Goal: Task Accomplishment & Management: Manage account settings

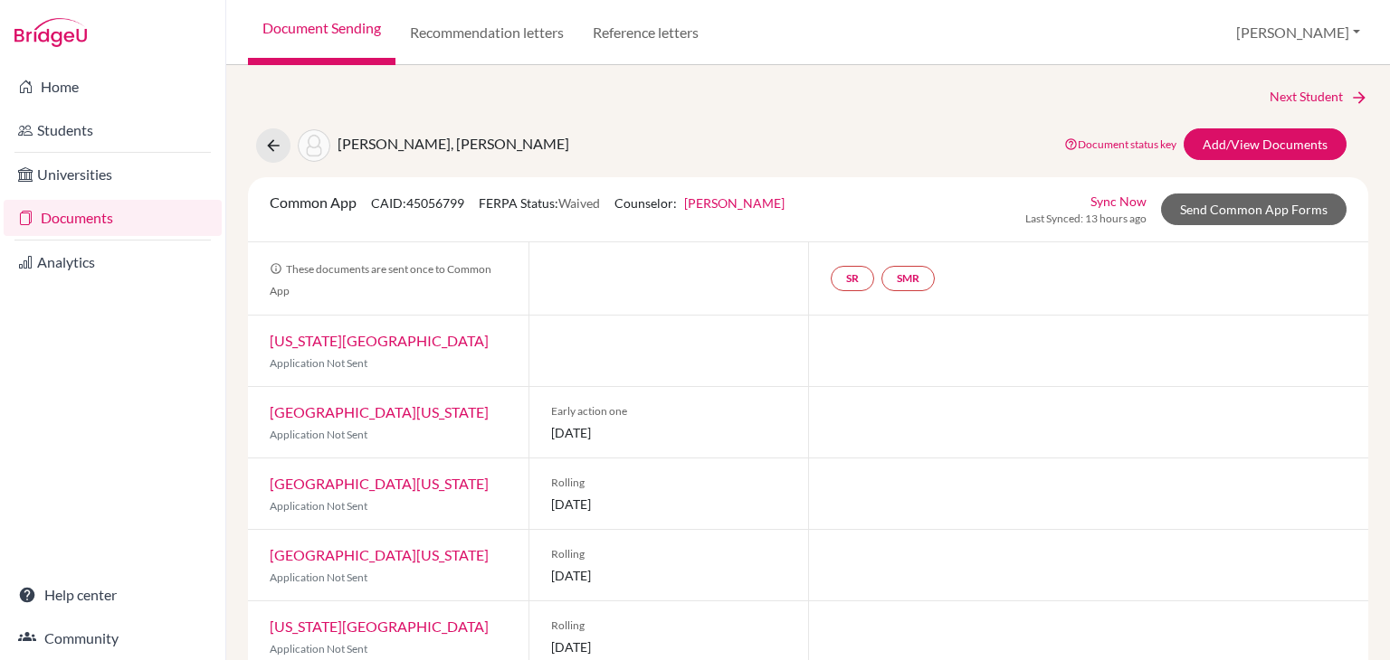
click at [159, 214] on link "Documents" at bounding box center [113, 218] width 218 height 36
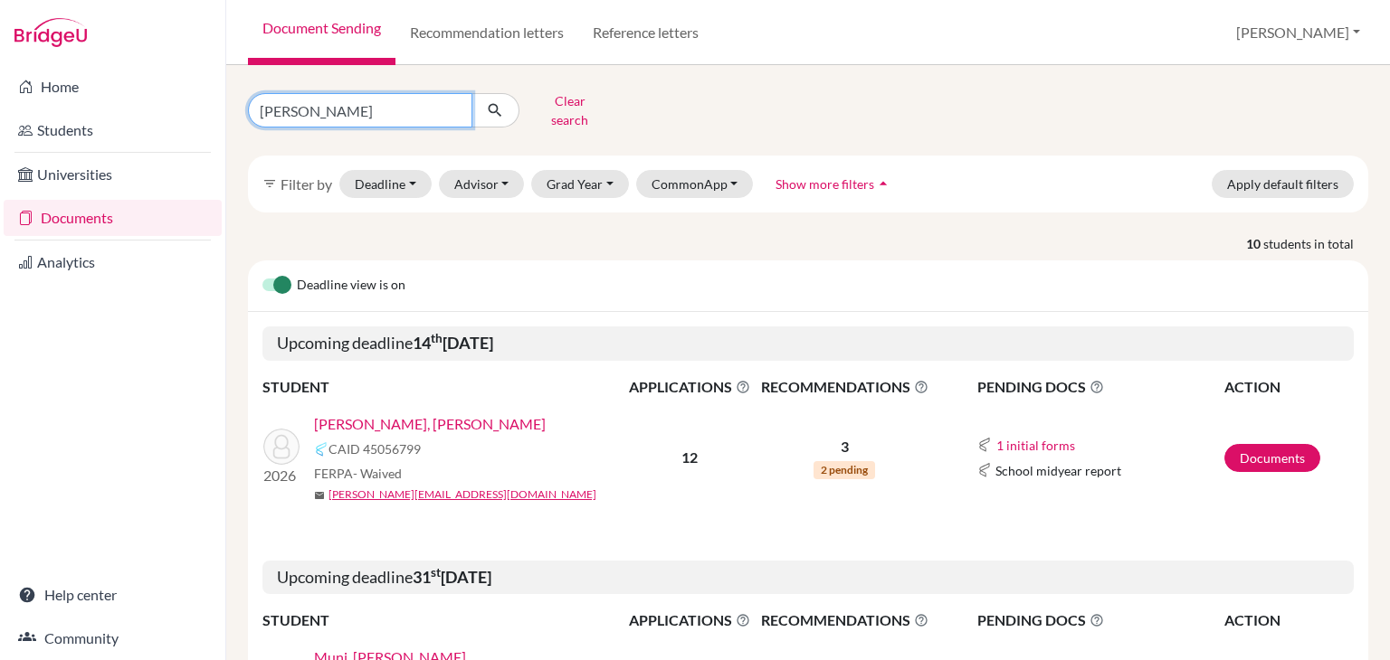
click at [376, 102] on input "maldonado" at bounding box center [360, 110] width 224 height 34
type input "valle"
click button "submit" at bounding box center [495, 110] width 48 height 34
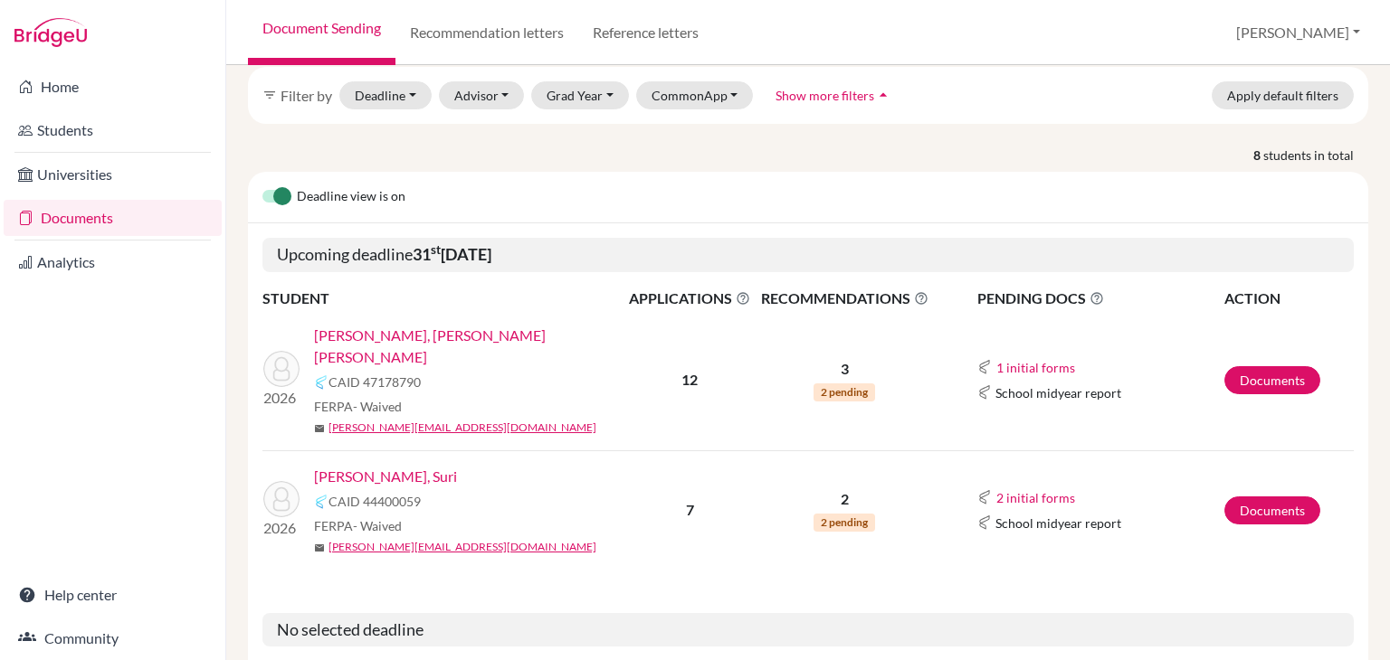
scroll to position [181, 0]
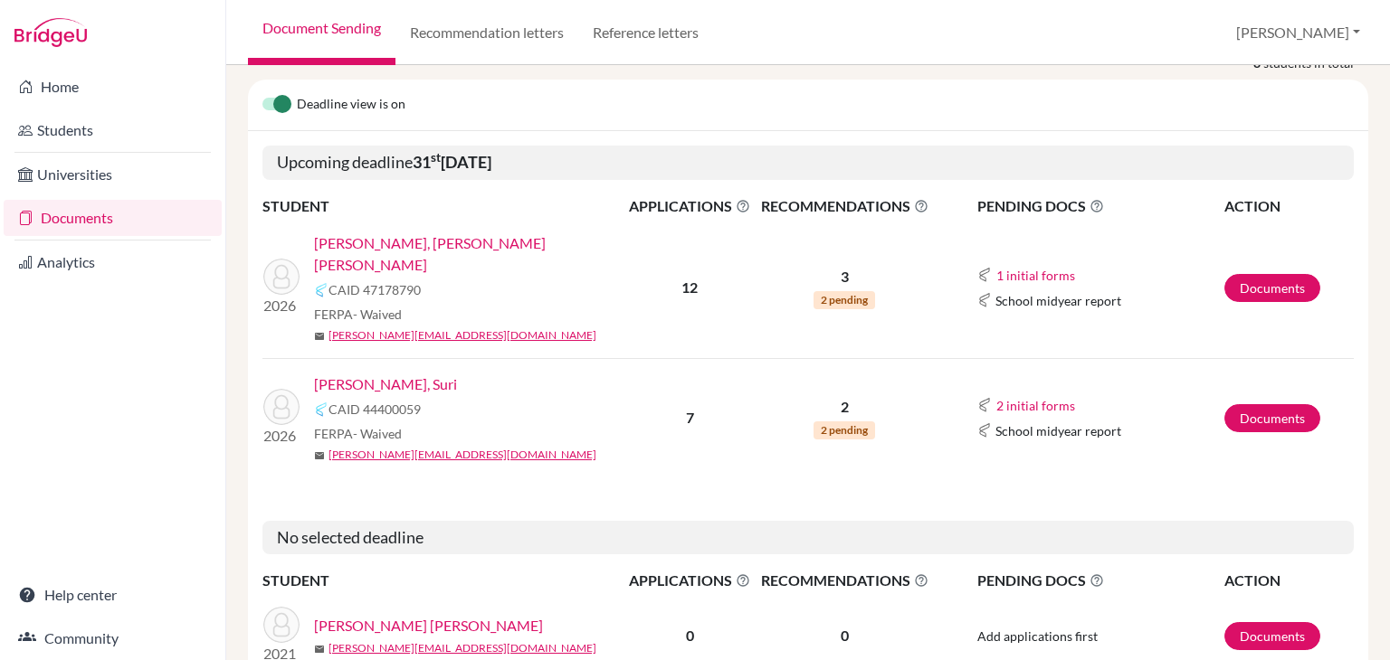
click at [378, 374] on link "[PERSON_NAME], Suri" at bounding box center [385, 385] width 143 height 22
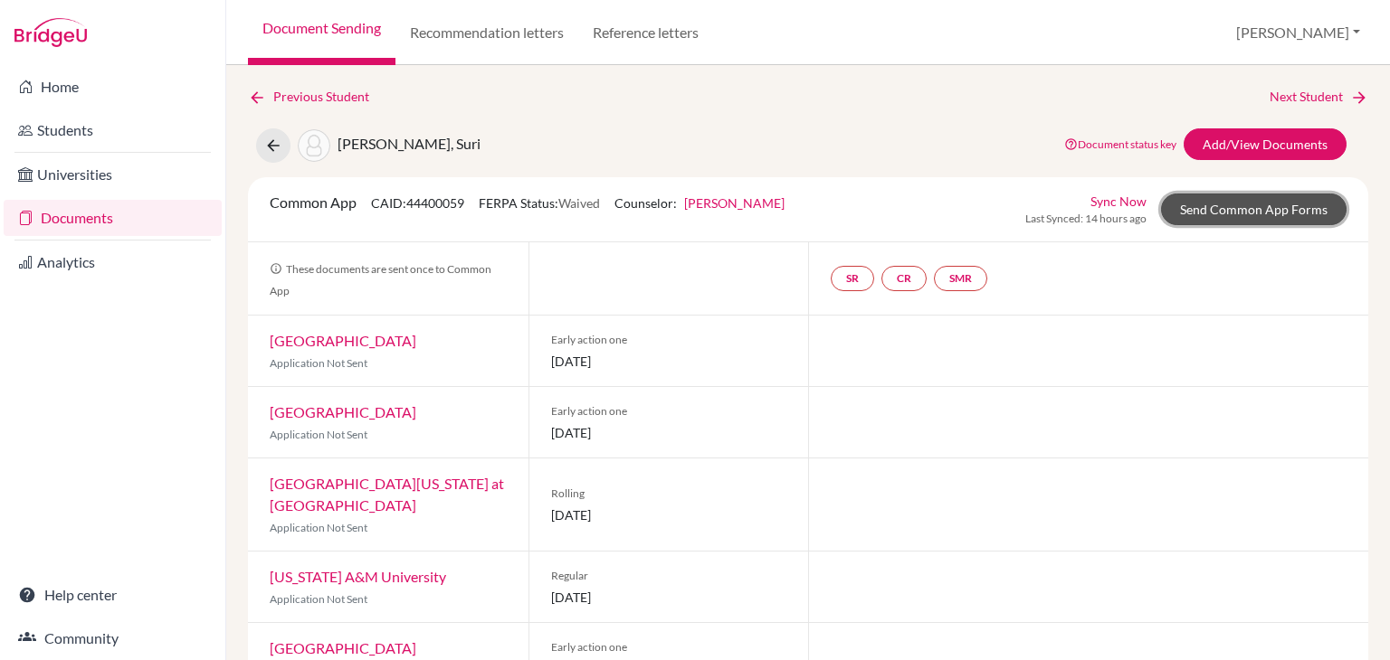
click at [1248, 204] on link "Send Common App Forms" at bounding box center [1253, 210] width 185 height 32
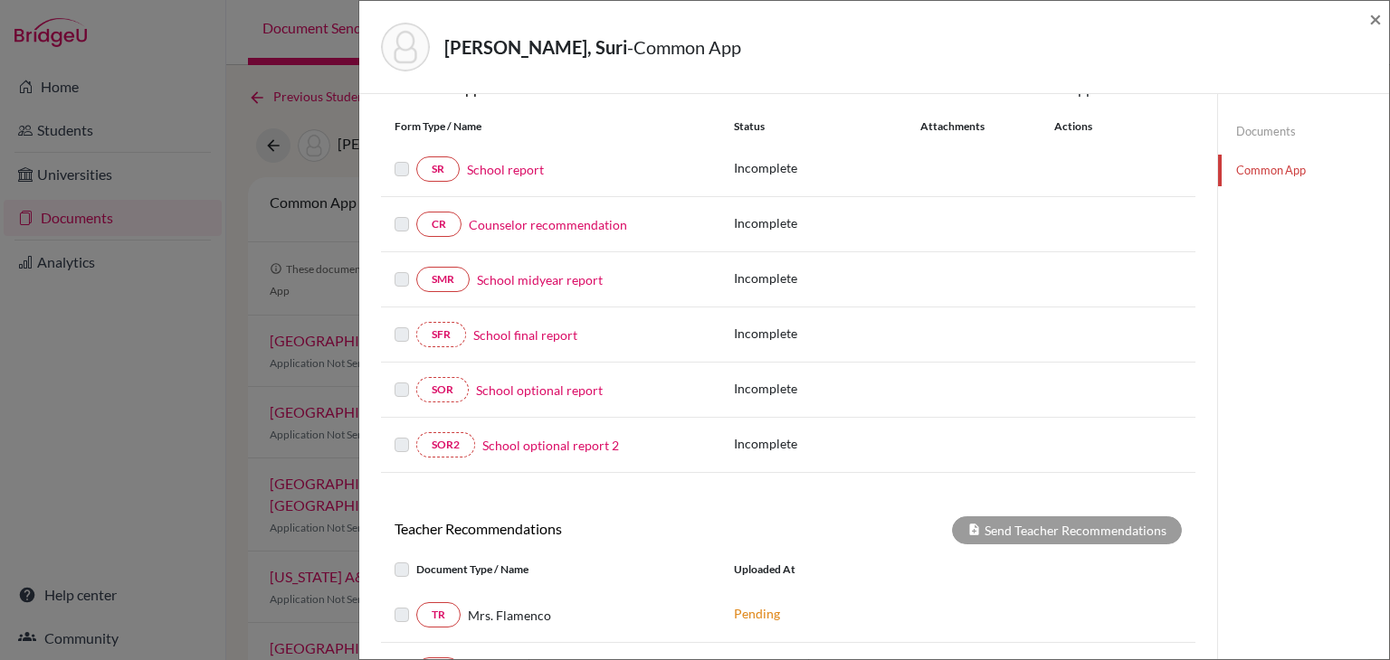
scroll to position [420, 0]
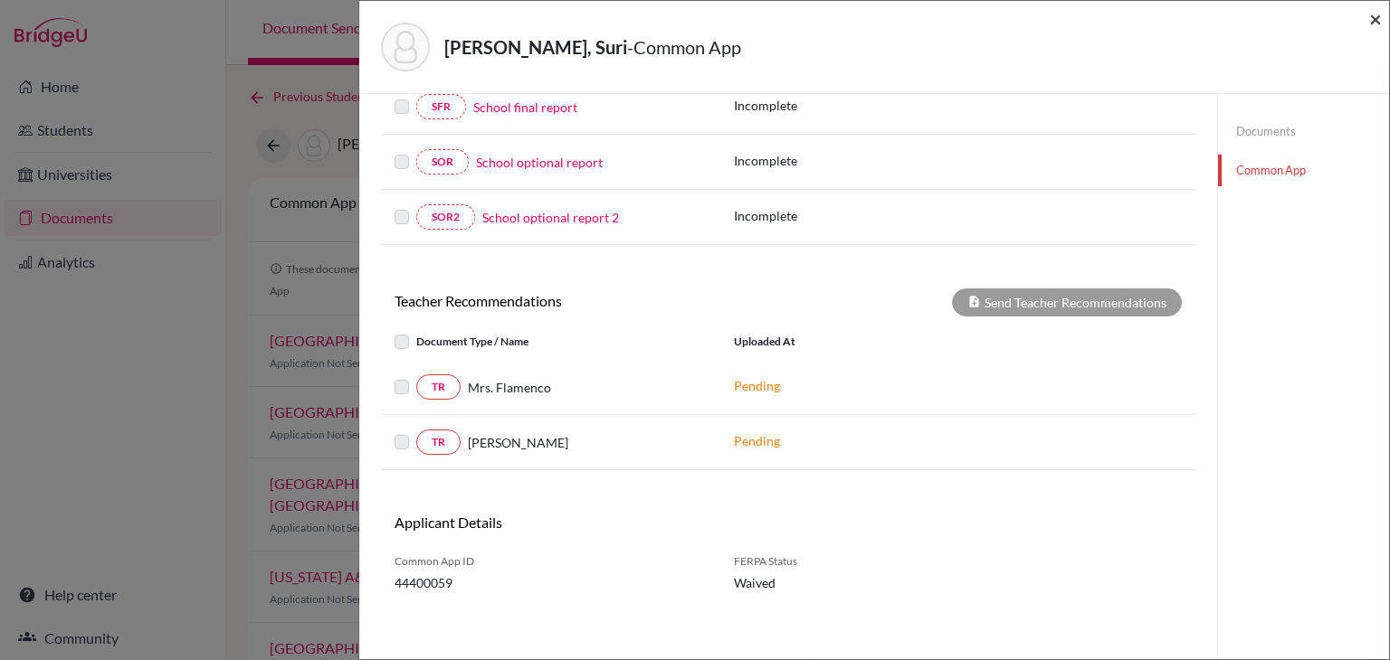
click at [1369, 26] on span "×" at bounding box center [1375, 18] width 13 height 26
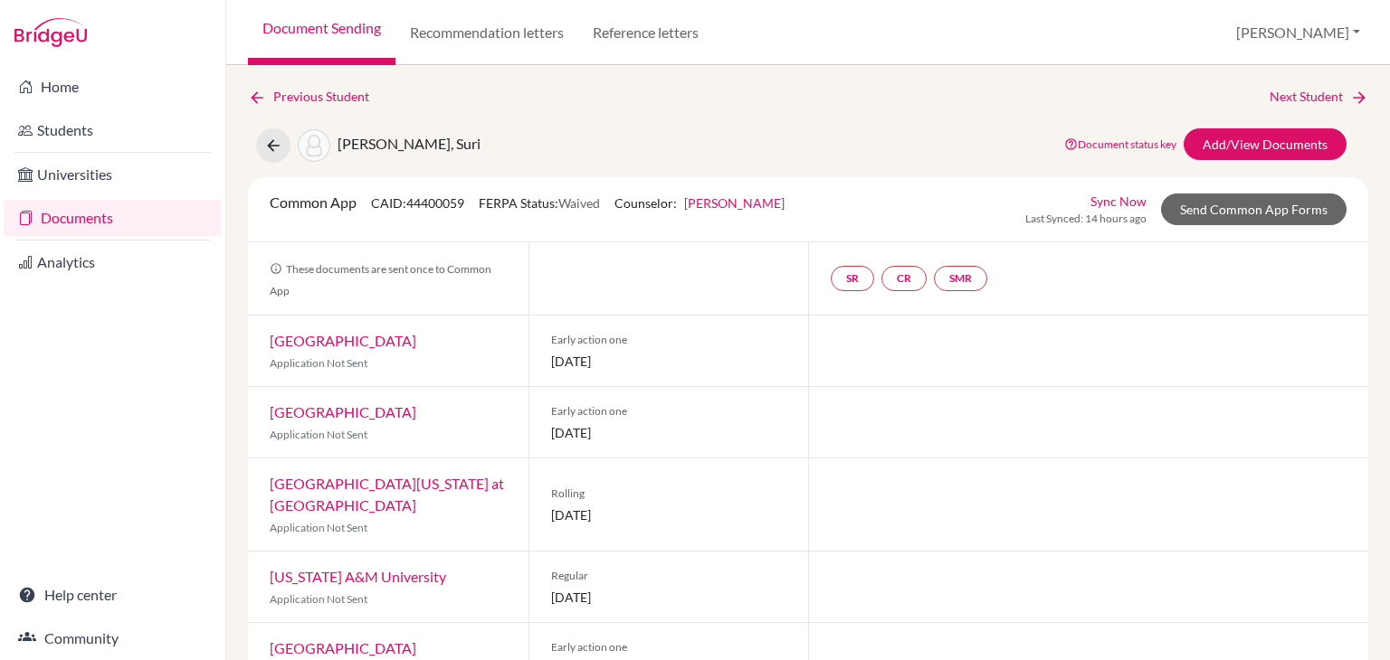
click at [379, 338] on link "University of Miami" at bounding box center [343, 340] width 147 height 17
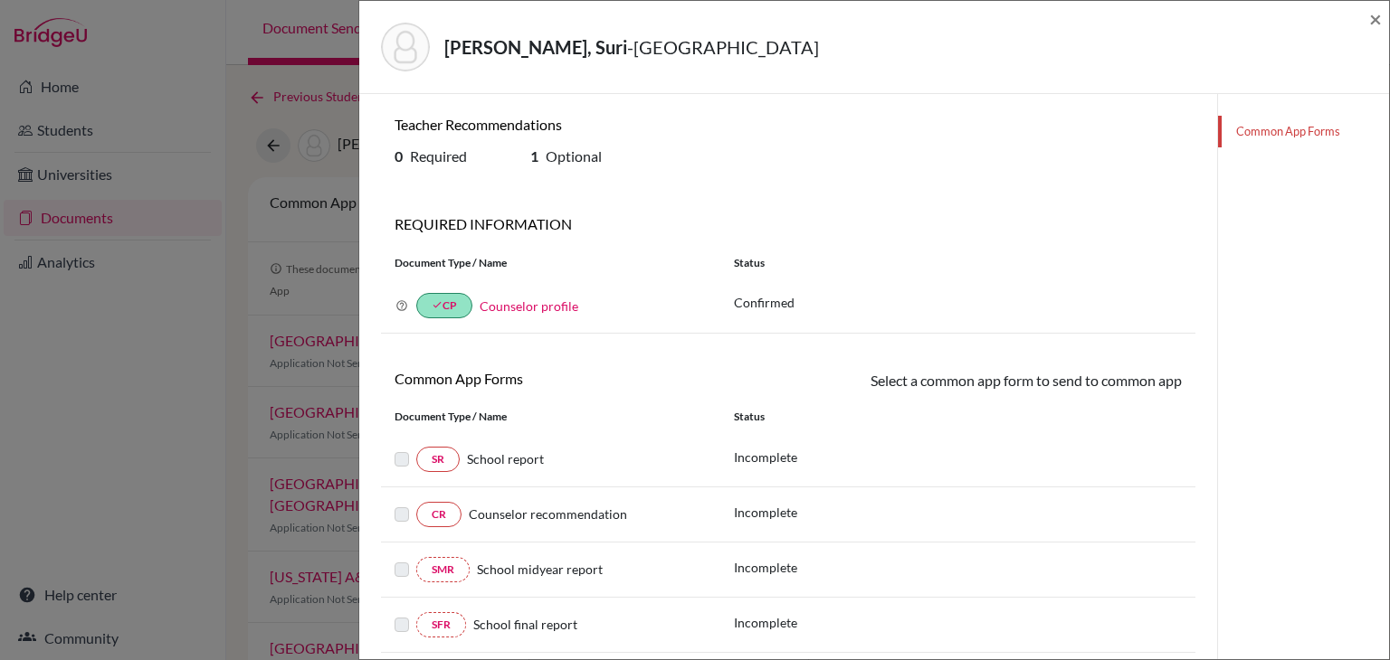
click at [343, 292] on div "Valle Andrade, Suri - University of Miami × Teacher Recommendations 0 Required …" at bounding box center [695, 330] width 1390 height 660
click at [1376, 23] on span "×" at bounding box center [1375, 18] width 13 height 26
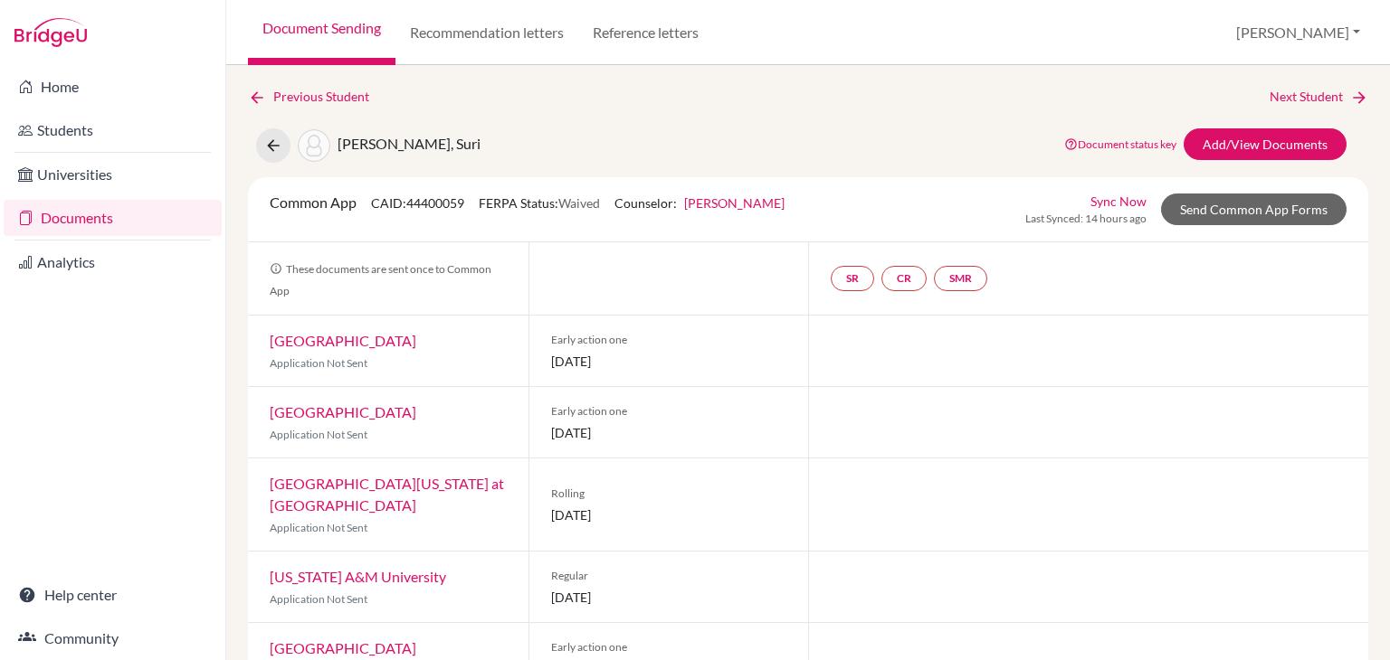
click at [416, 404] on link "Southern Methodist University" at bounding box center [343, 412] width 147 height 17
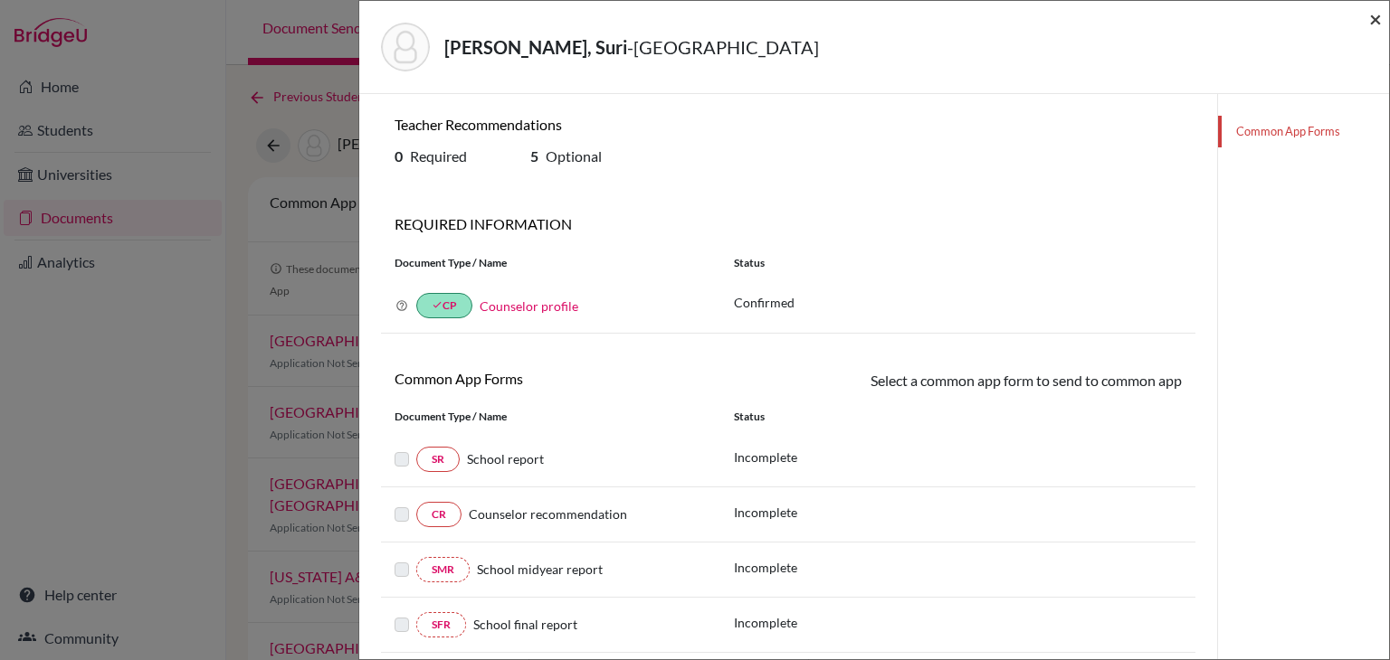
click at [1378, 19] on span "×" at bounding box center [1375, 18] width 13 height 26
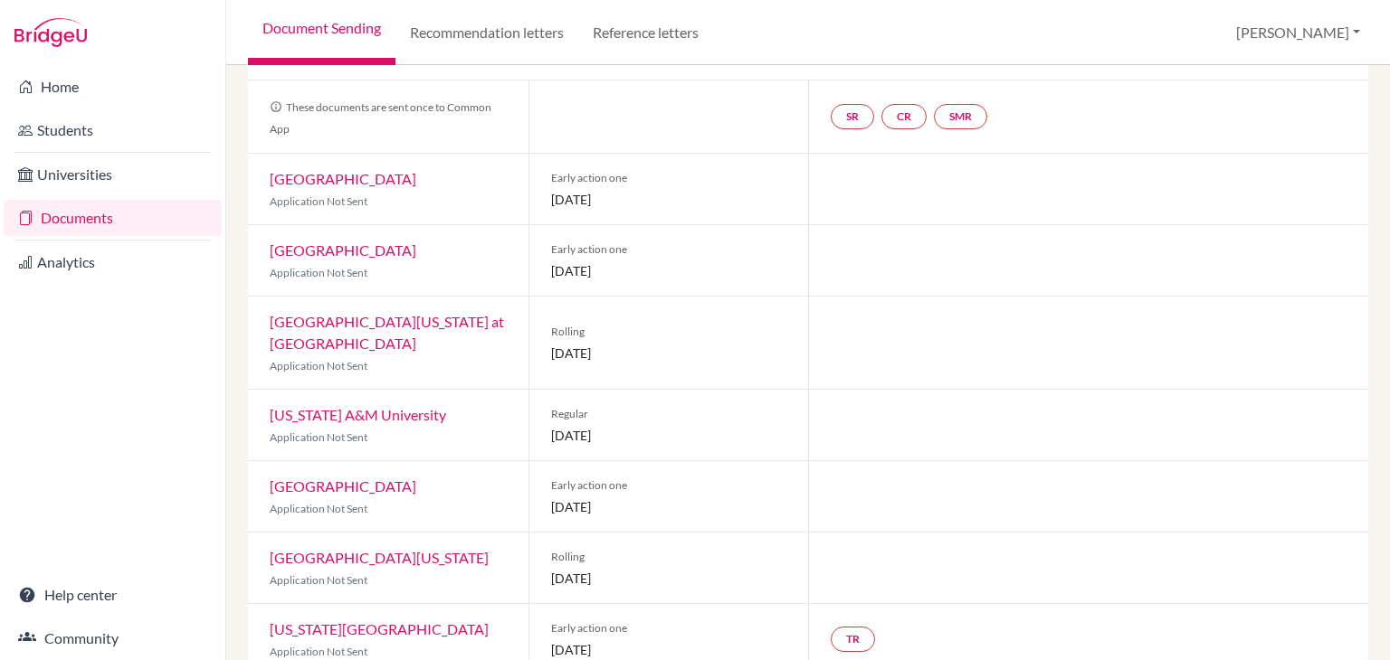
scroll to position [174, 0]
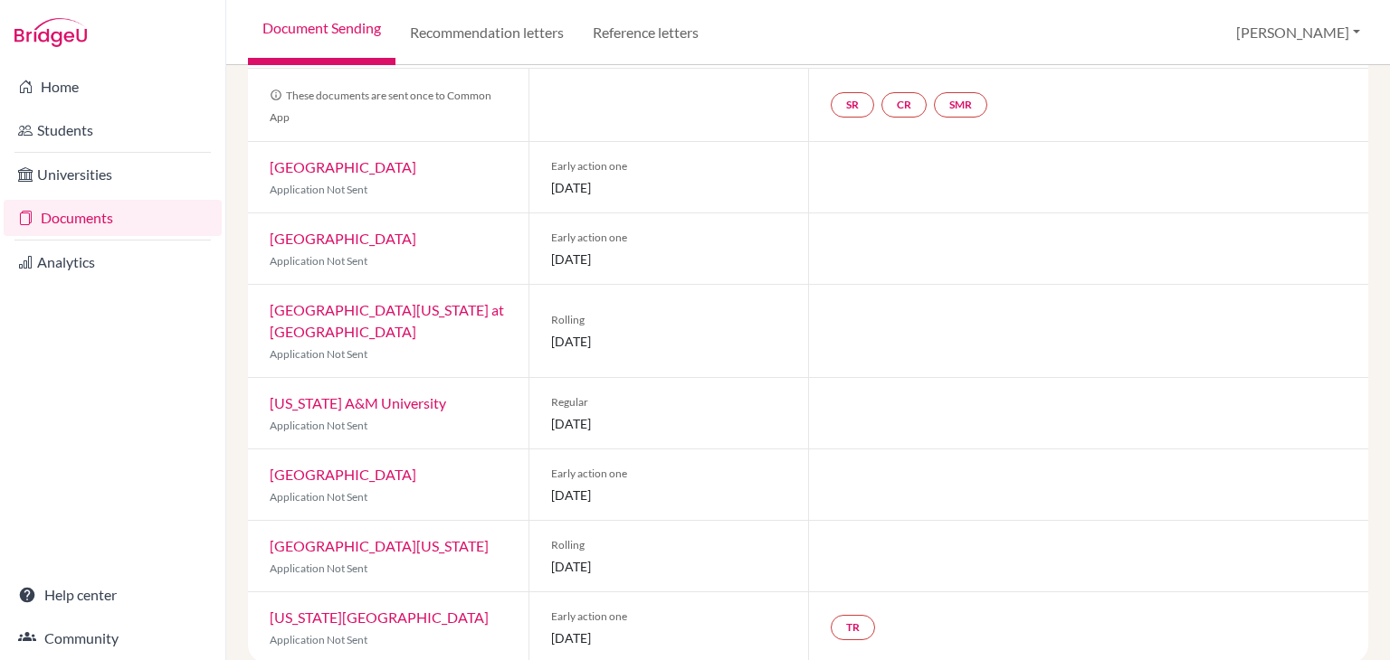
click at [394, 313] on link "University of Texas at Dallas" at bounding box center [387, 320] width 234 height 39
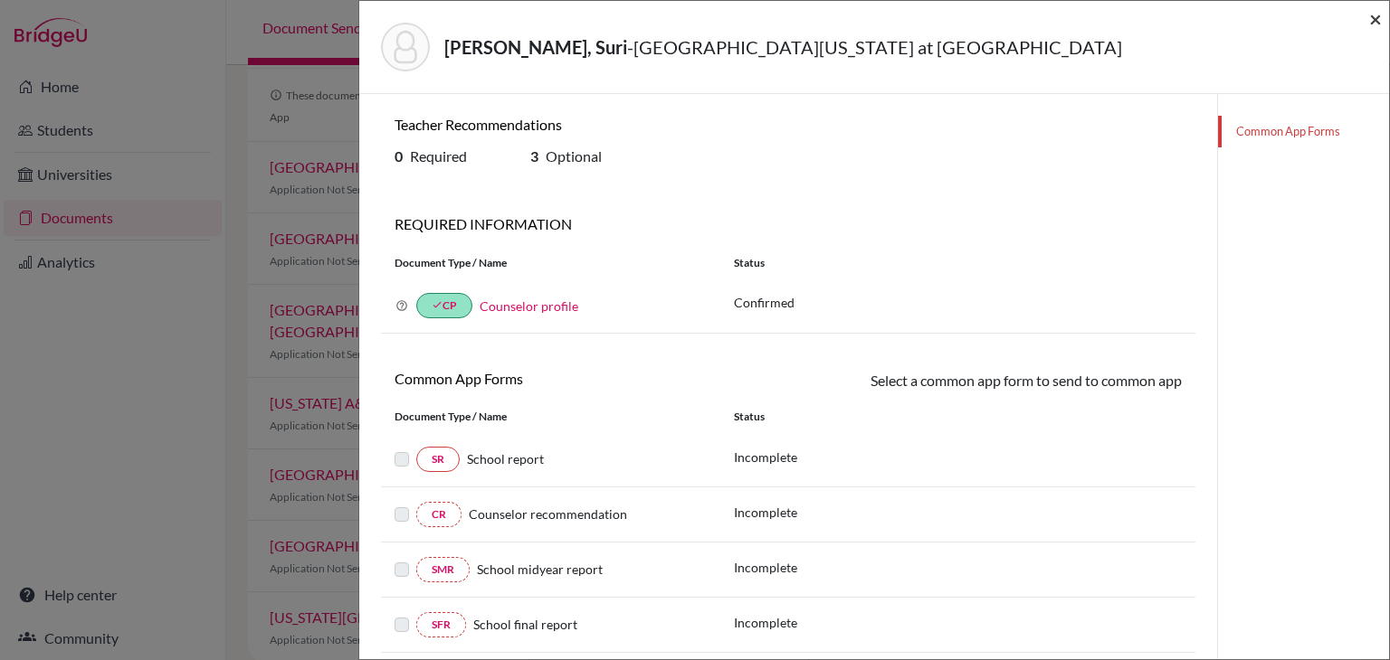
click at [1373, 18] on span "×" at bounding box center [1375, 18] width 13 height 26
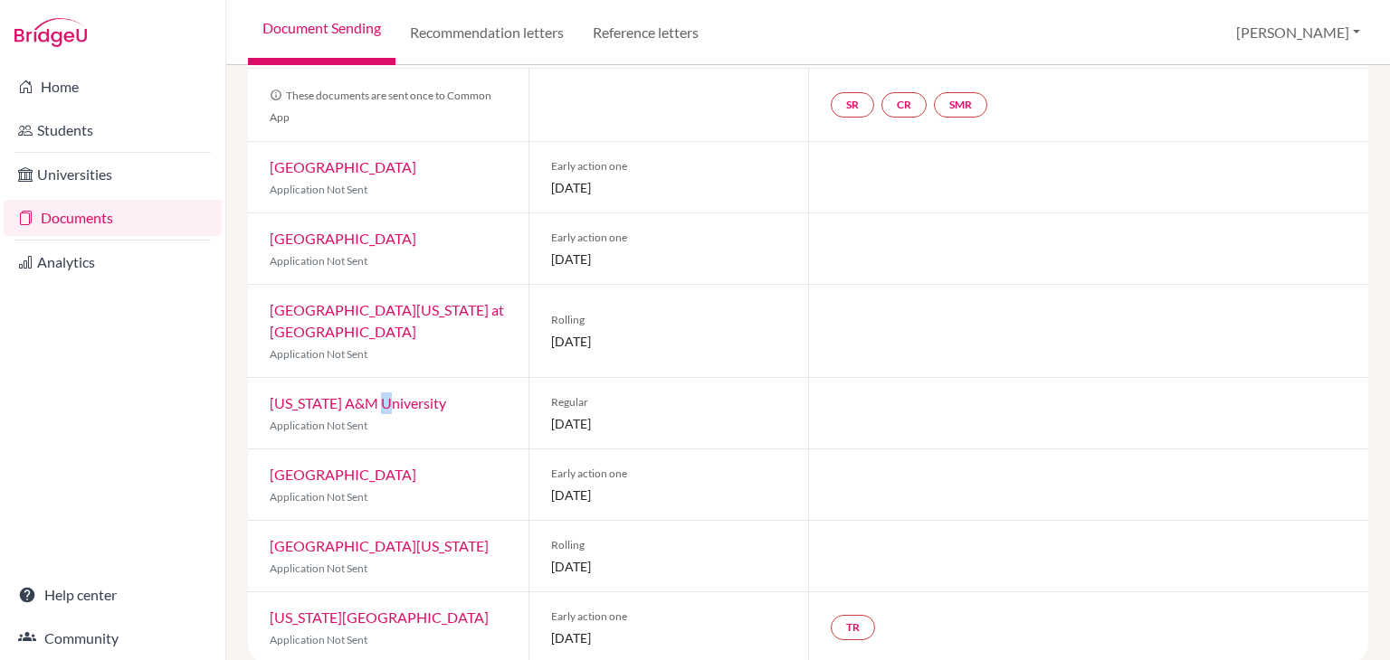
click at [385, 378] on div "Texas A&M University Application Not Sent" at bounding box center [388, 413] width 280 height 71
drag, startPoint x: 387, startPoint y: 368, endPoint x: 385, endPoint y: 382, distance: 13.7
click at [387, 378] on div "Texas A&M University Application Not Sent" at bounding box center [388, 413] width 280 height 71
click at [384, 394] on link "Texas A&M University" at bounding box center [358, 402] width 176 height 17
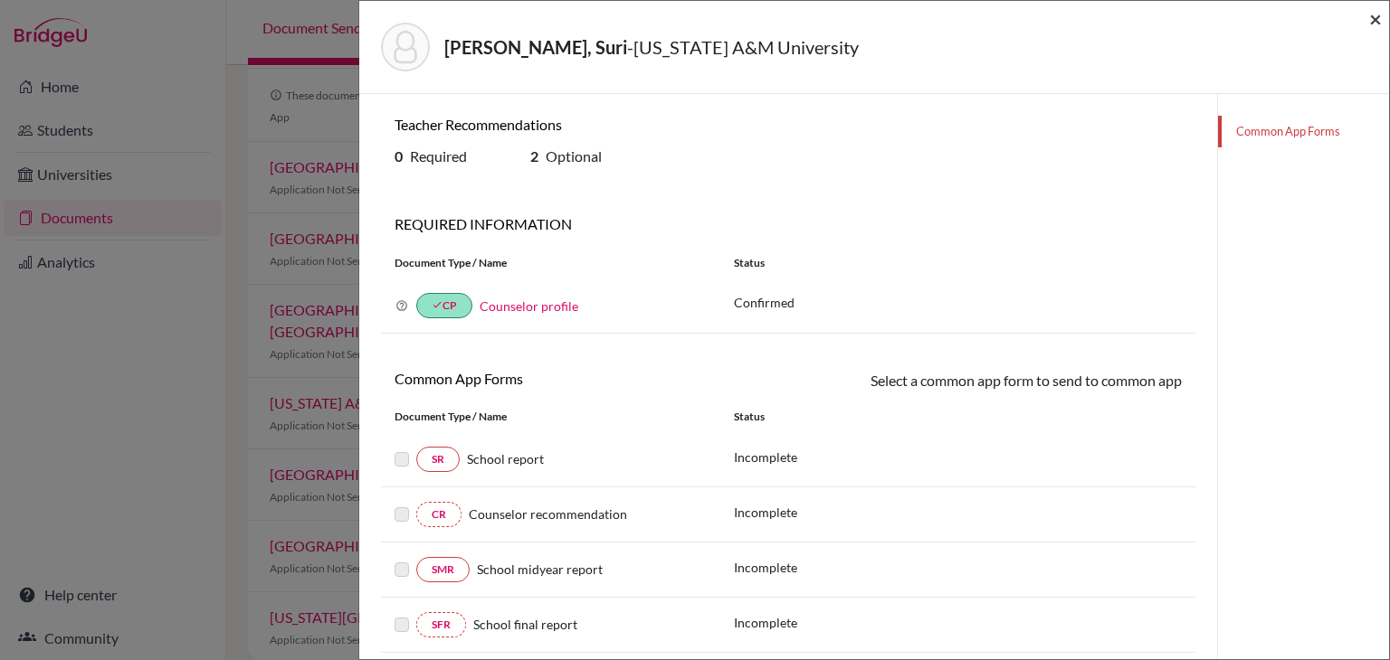
click at [1377, 14] on span "×" at bounding box center [1375, 18] width 13 height 26
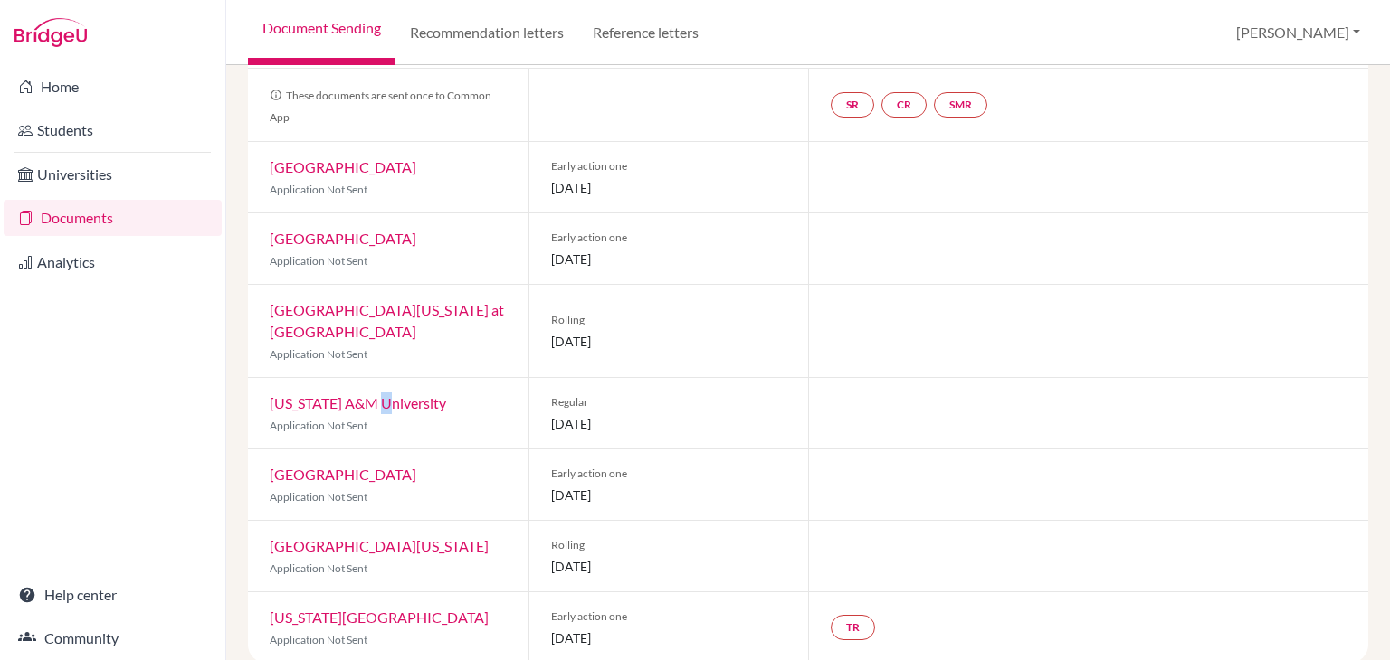
click at [363, 466] on link "Baylor University" at bounding box center [343, 474] width 147 height 17
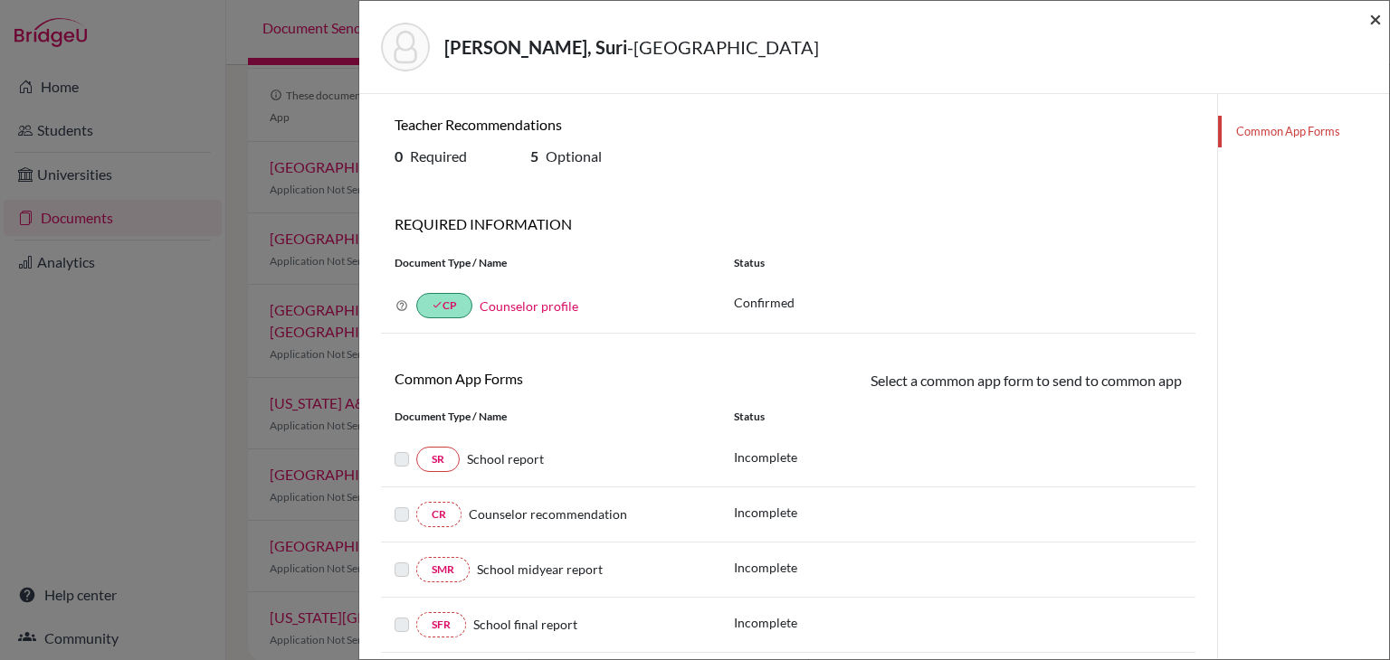
click at [1373, 19] on span "×" at bounding box center [1375, 18] width 13 height 26
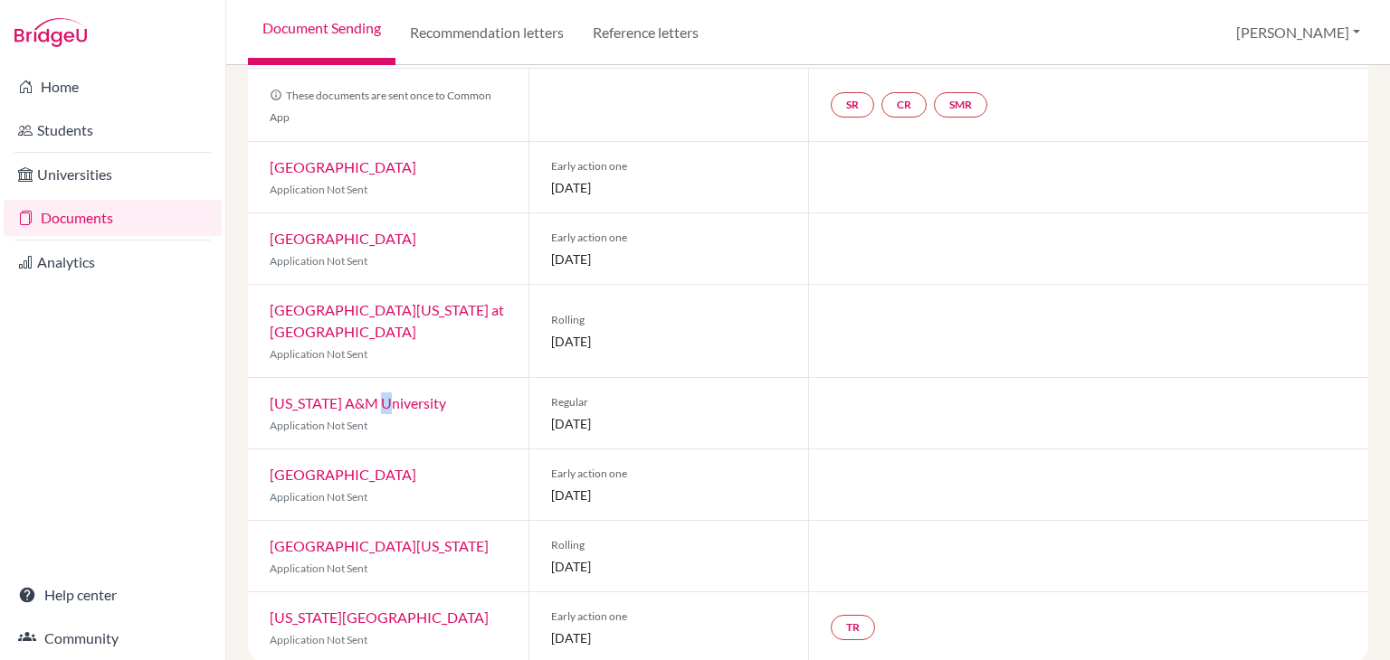
click at [423, 537] on link "University of South Florida" at bounding box center [379, 545] width 219 height 17
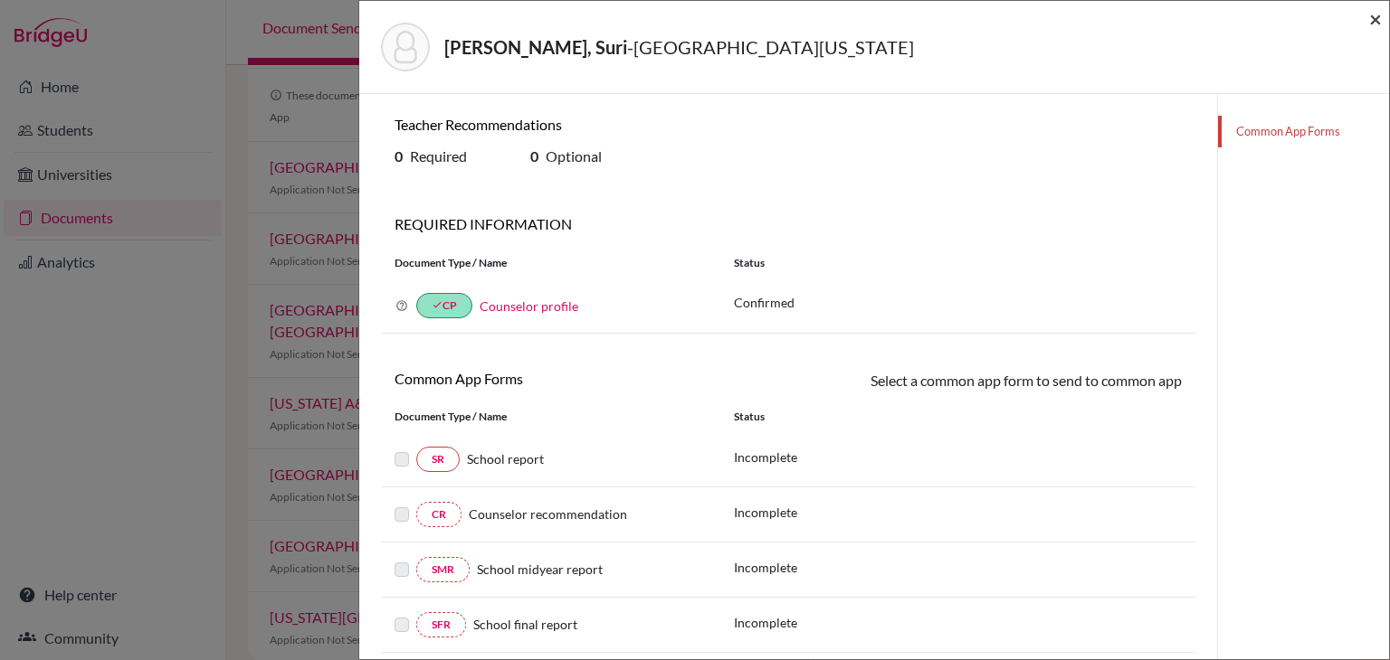
click at [1379, 21] on span "×" at bounding box center [1375, 18] width 13 height 26
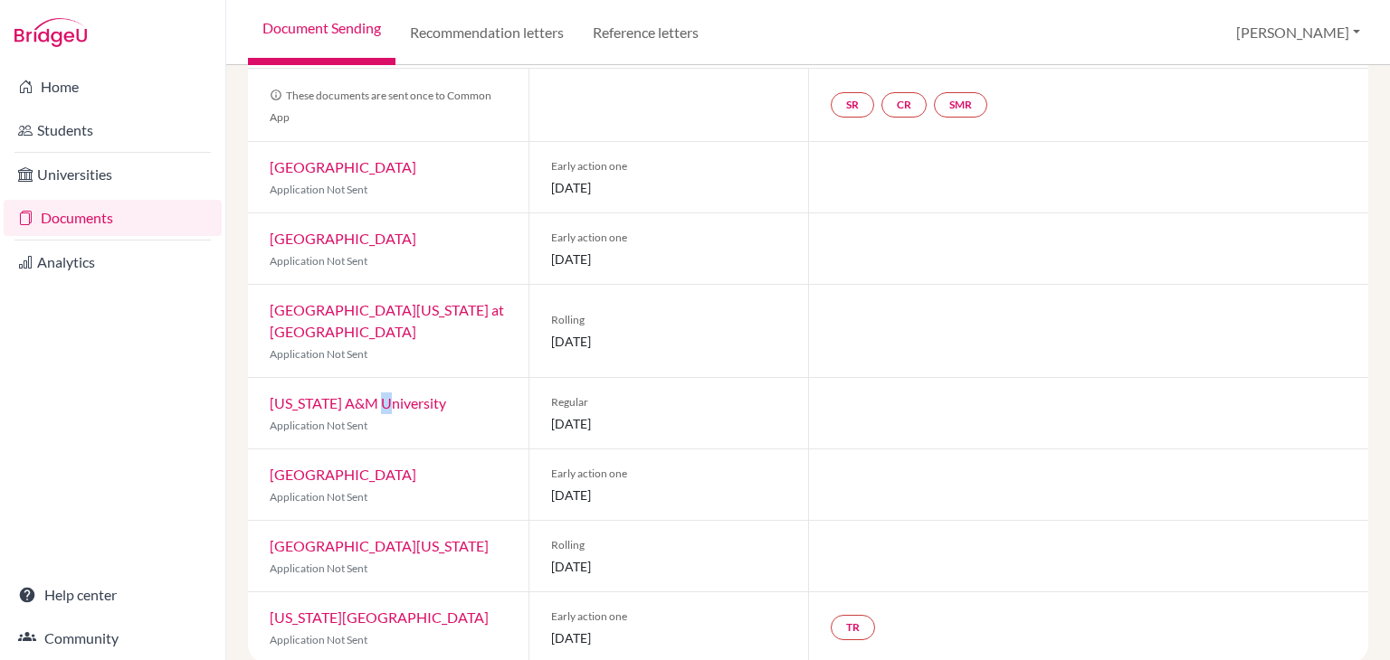
click at [333, 609] on link "Texas Christian University" at bounding box center [379, 617] width 219 height 17
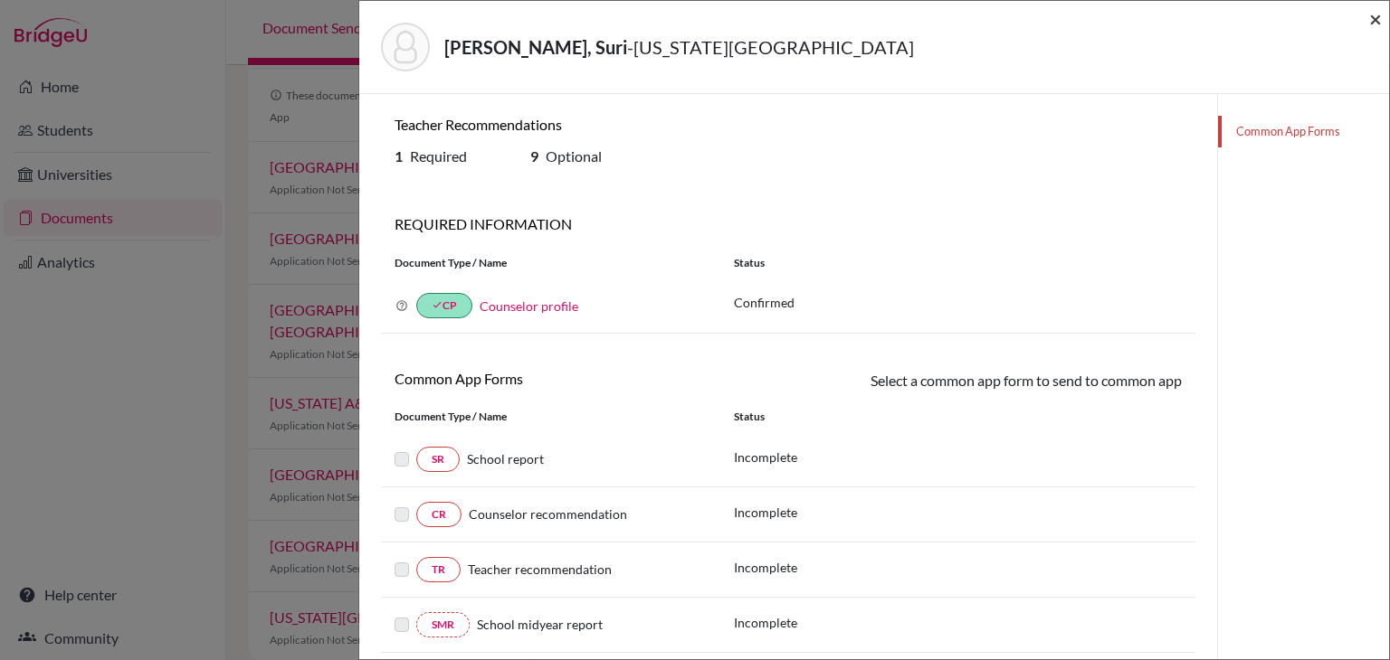
click at [1369, 20] on span "×" at bounding box center [1375, 18] width 13 height 26
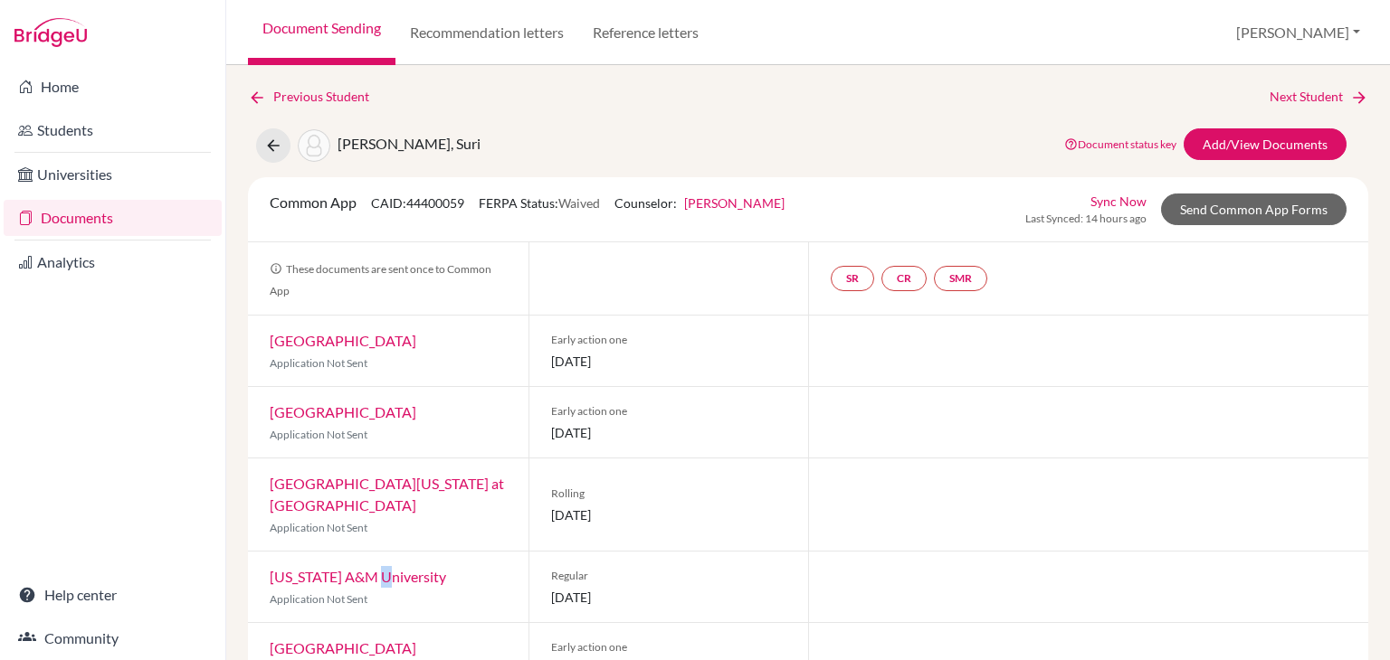
click at [369, 332] on link "University of Miami" at bounding box center [343, 340] width 147 height 17
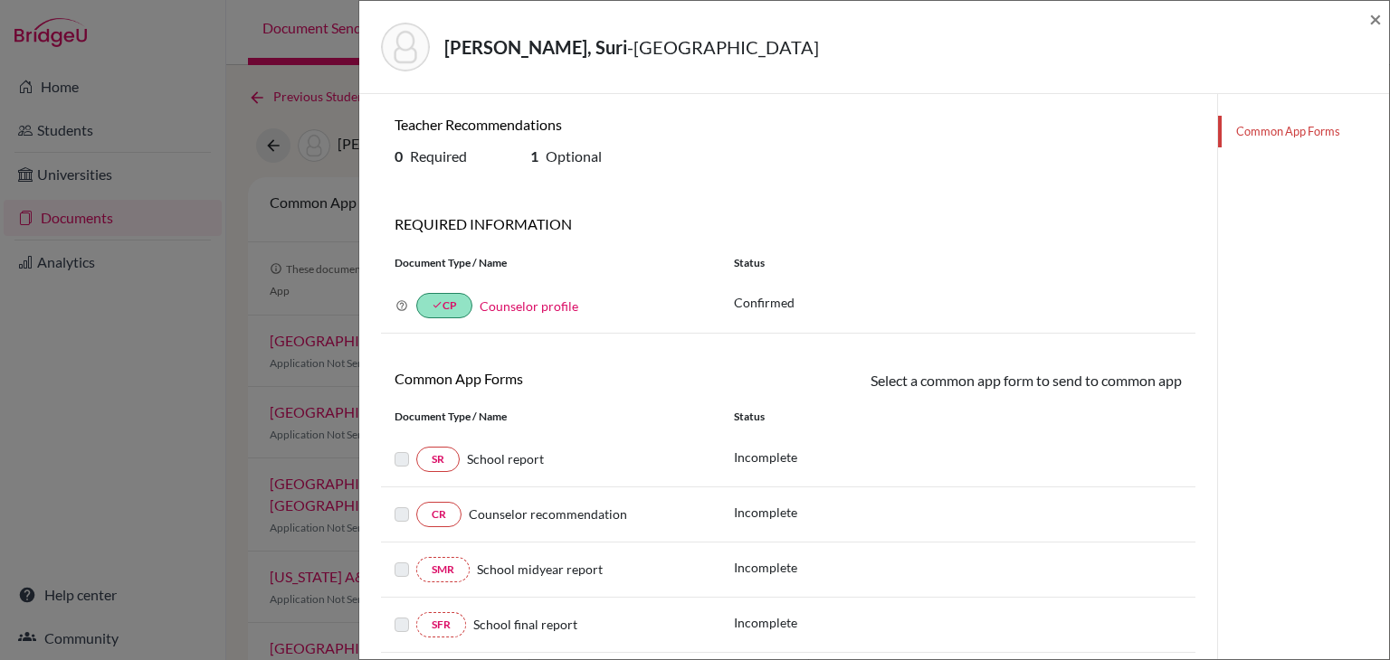
click at [1367, 26] on div "Valle Andrade, Suri - University of Miami ×" at bounding box center [873, 47] width 1015 height 78
click at [1375, 24] on span "×" at bounding box center [1375, 18] width 13 height 26
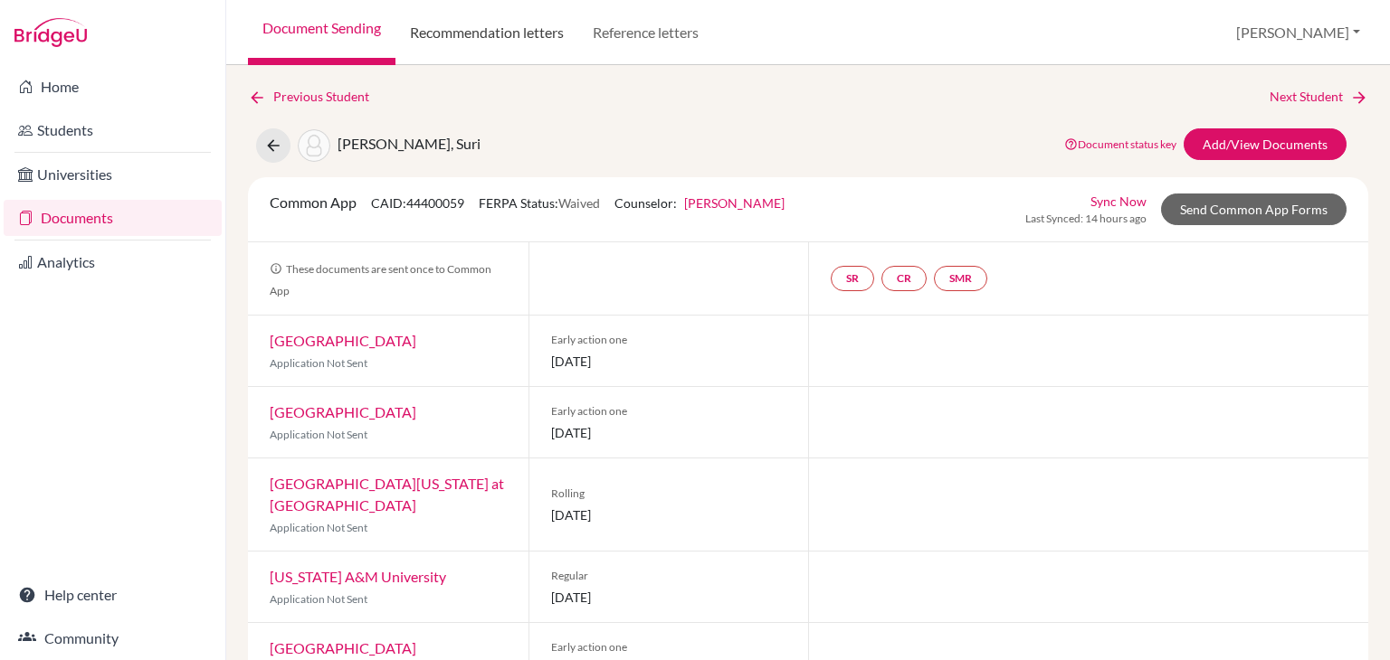
click at [456, 37] on link "Recommendation letters" at bounding box center [486, 32] width 183 height 65
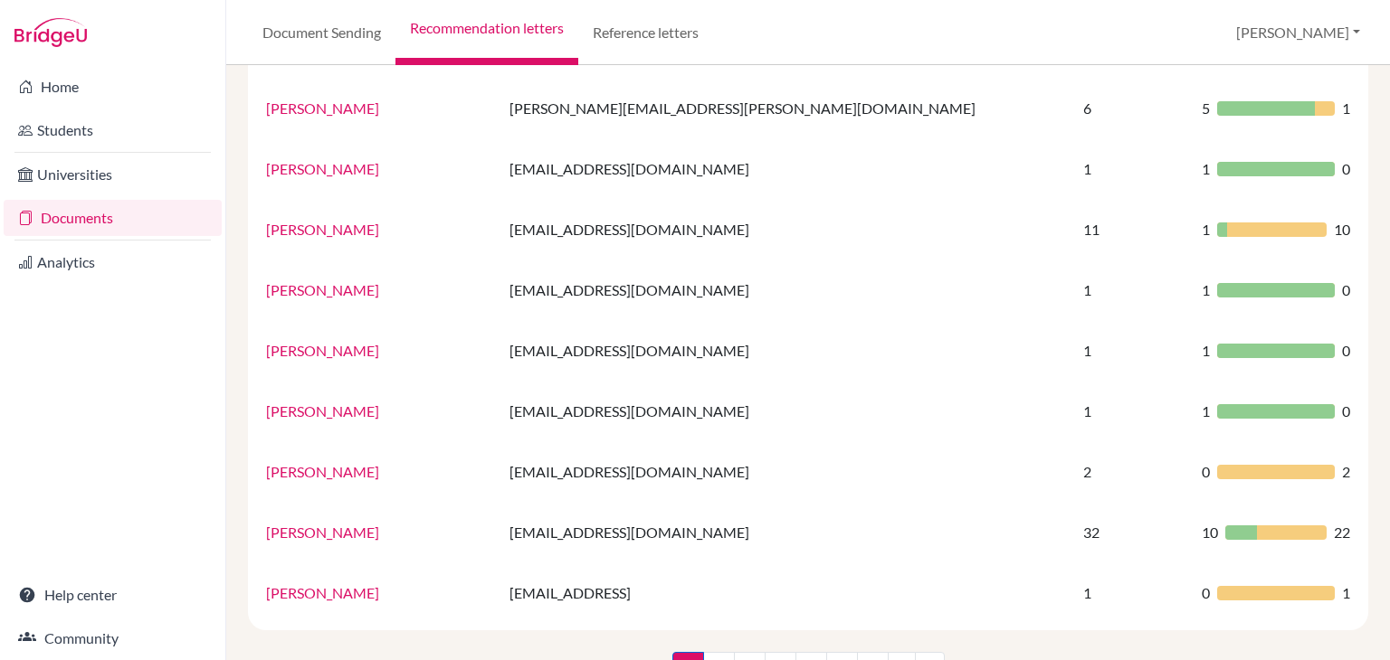
scroll to position [1208, 0]
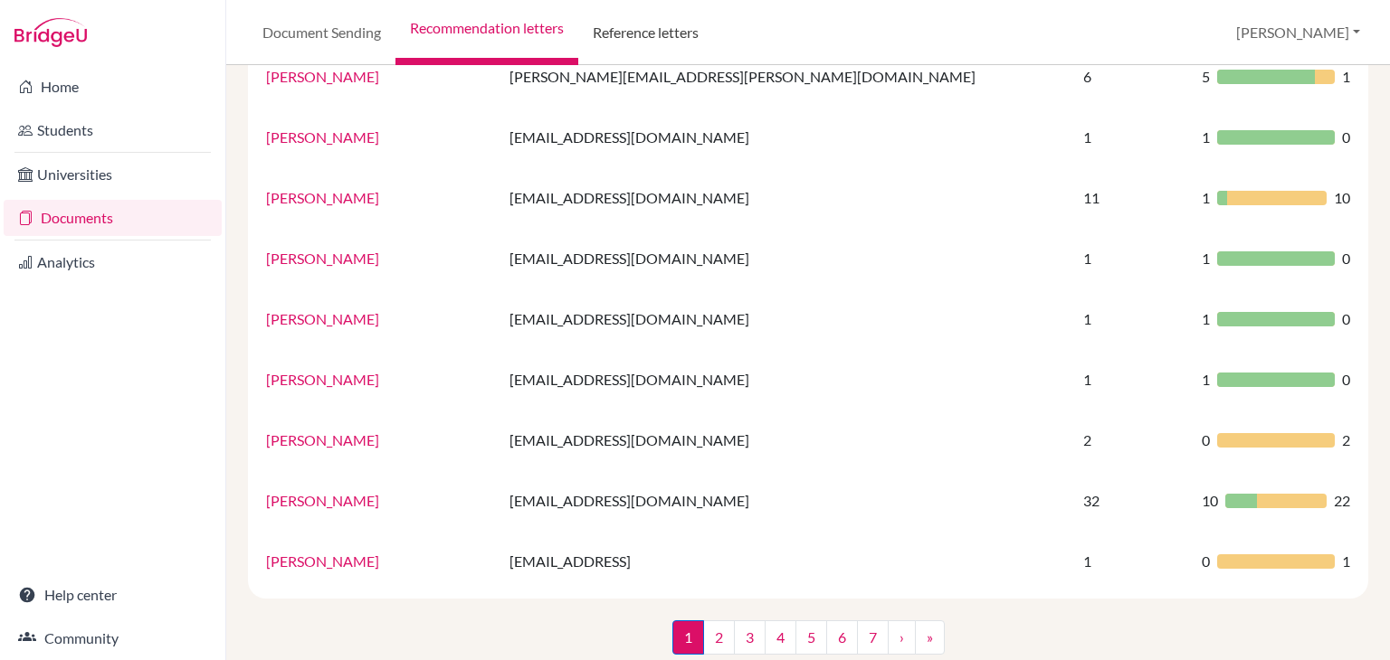
click at [637, 40] on link "Reference letters" at bounding box center [645, 32] width 135 height 65
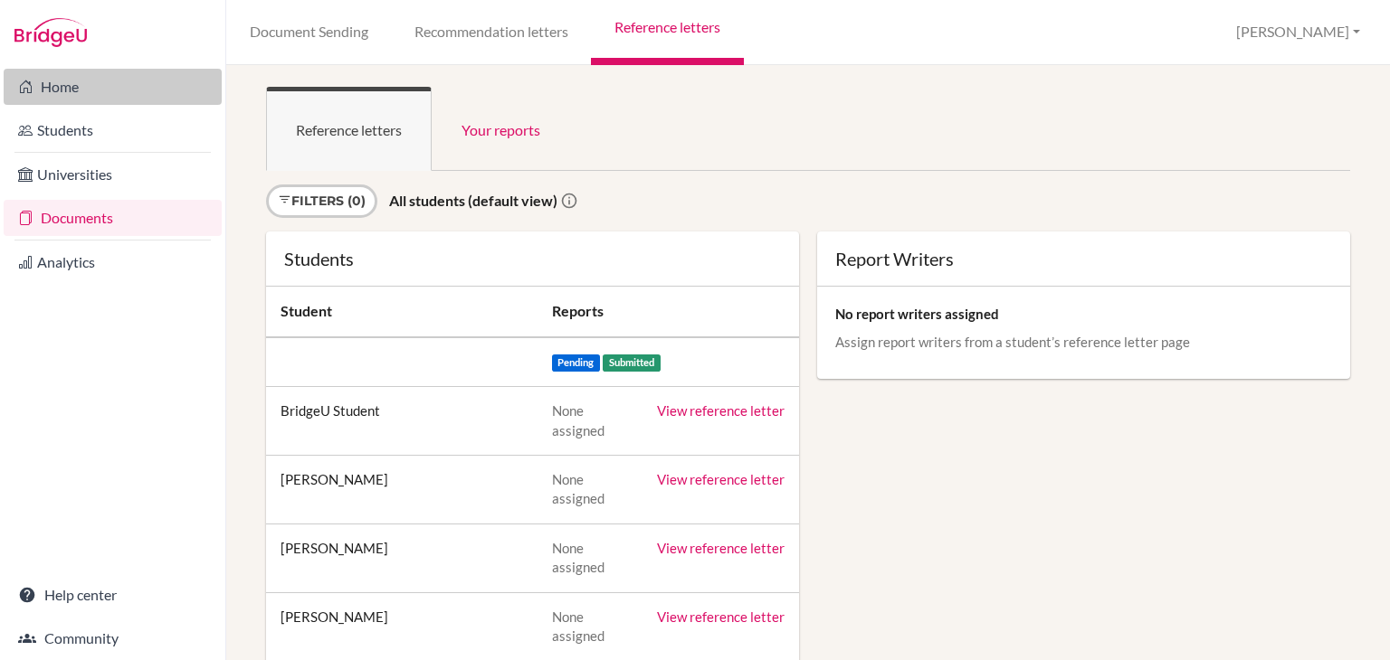
click at [91, 99] on link "Home" at bounding box center [113, 87] width 218 height 36
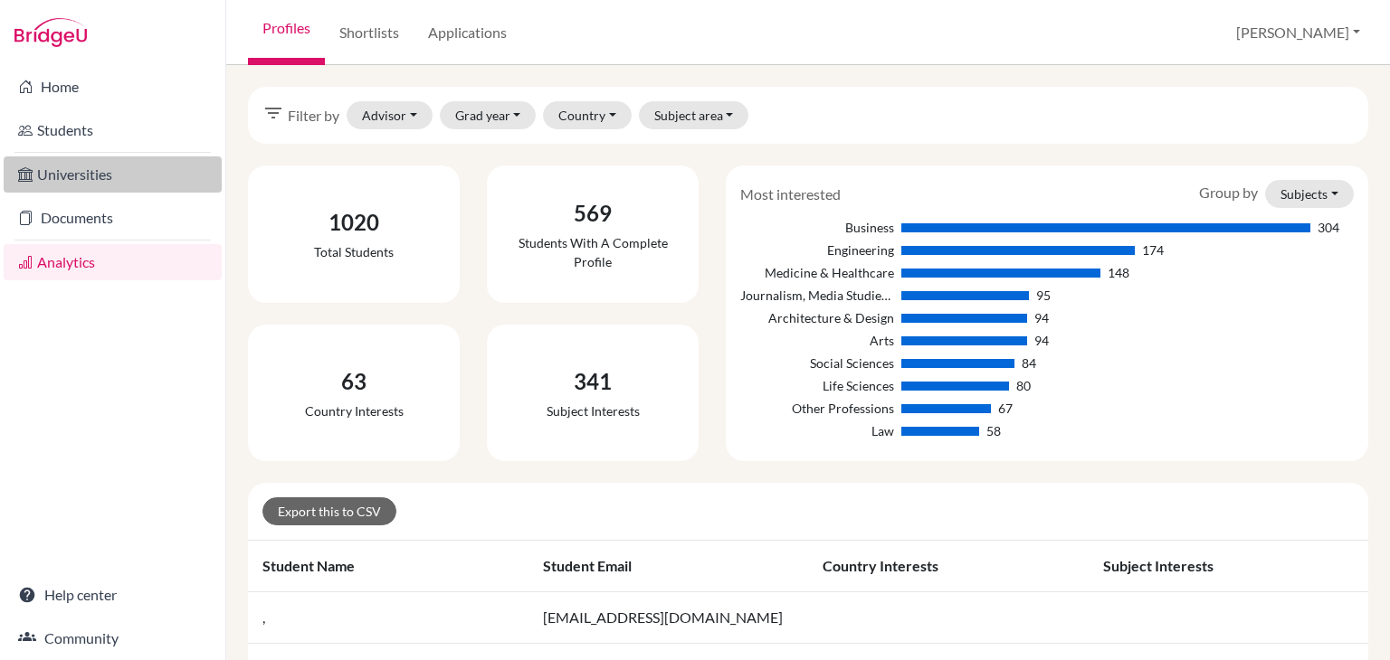
click at [98, 176] on link "Universities" at bounding box center [113, 175] width 218 height 36
